Goal: Go to known website: Go to known website

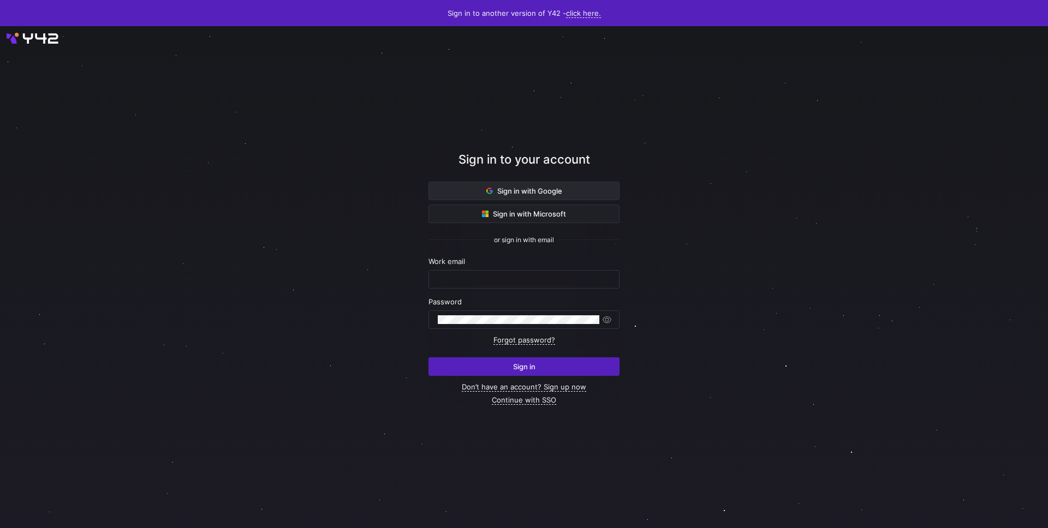
click at [495, 194] on span "Sign in with Google" at bounding box center [524, 191] width 76 height 9
